Goal: Communication & Community: Answer question/provide support

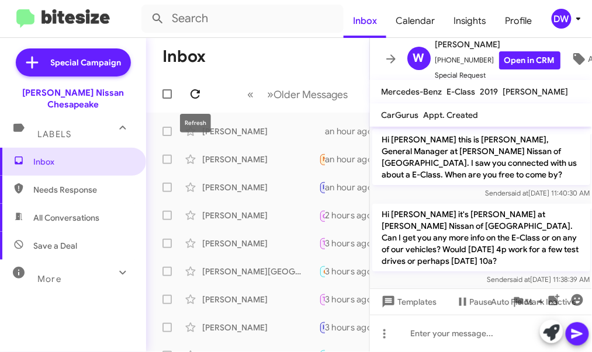
scroll to position [1942, 0]
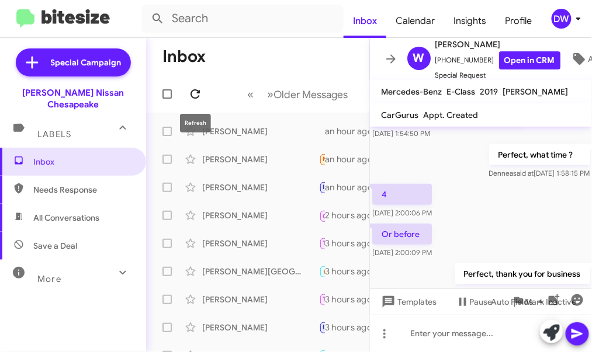
click at [193, 91] on icon at bounding box center [195, 93] width 9 height 9
click at [218, 133] on div "[PERSON_NAME]" at bounding box center [260, 132] width 117 height 12
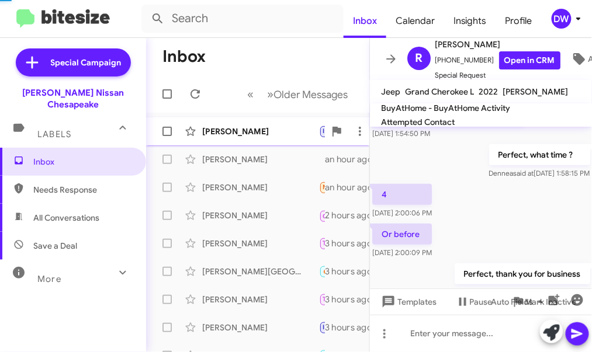
scroll to position [1244, 0]
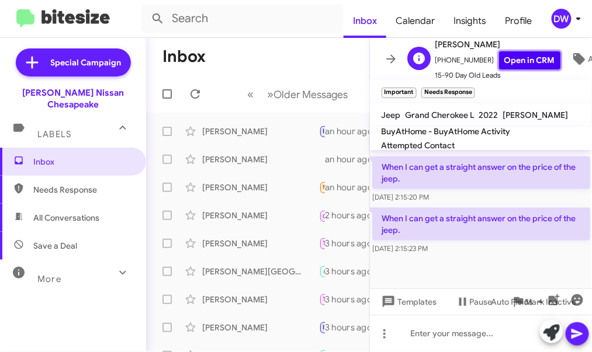
click at [514, 64] on link "Open in CRM" at bounding box center [529, 60] width 61 height 18
click at [0, 0] on div "Inbox Calendar Insights Profile DW Special Campaign [PERSON_NAME] Nissan Chesap…" at bounding box center [296, 176] width 592 height 352
click at [201, 93] on icon at bounding box center [195, 94] width 14 height 14
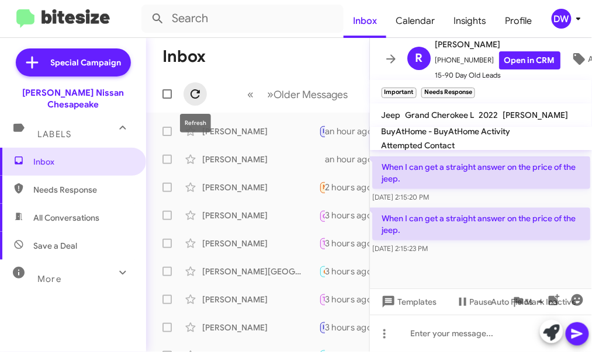
click at [195, 94] on icon at bounding box center [195, 94] width 14 height 14
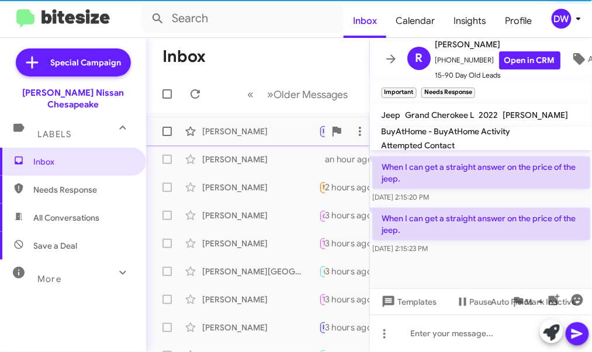
click at [207, 131] on div "[PERSON_NAME]" at bounding box center [260, 132] width 117 height 12
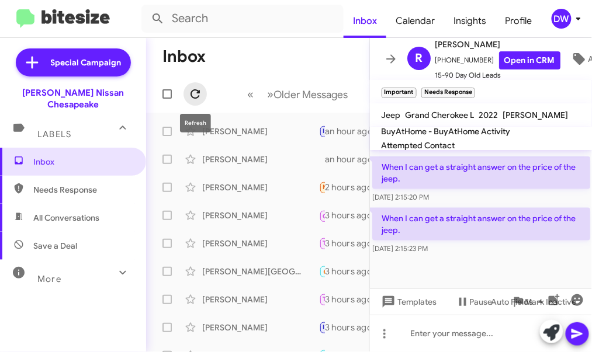
click at [198, 97] on icon at bounding box center [195, 93] width 9 height 9
